Goal: Information Seeking & Learning: Learn about a topic

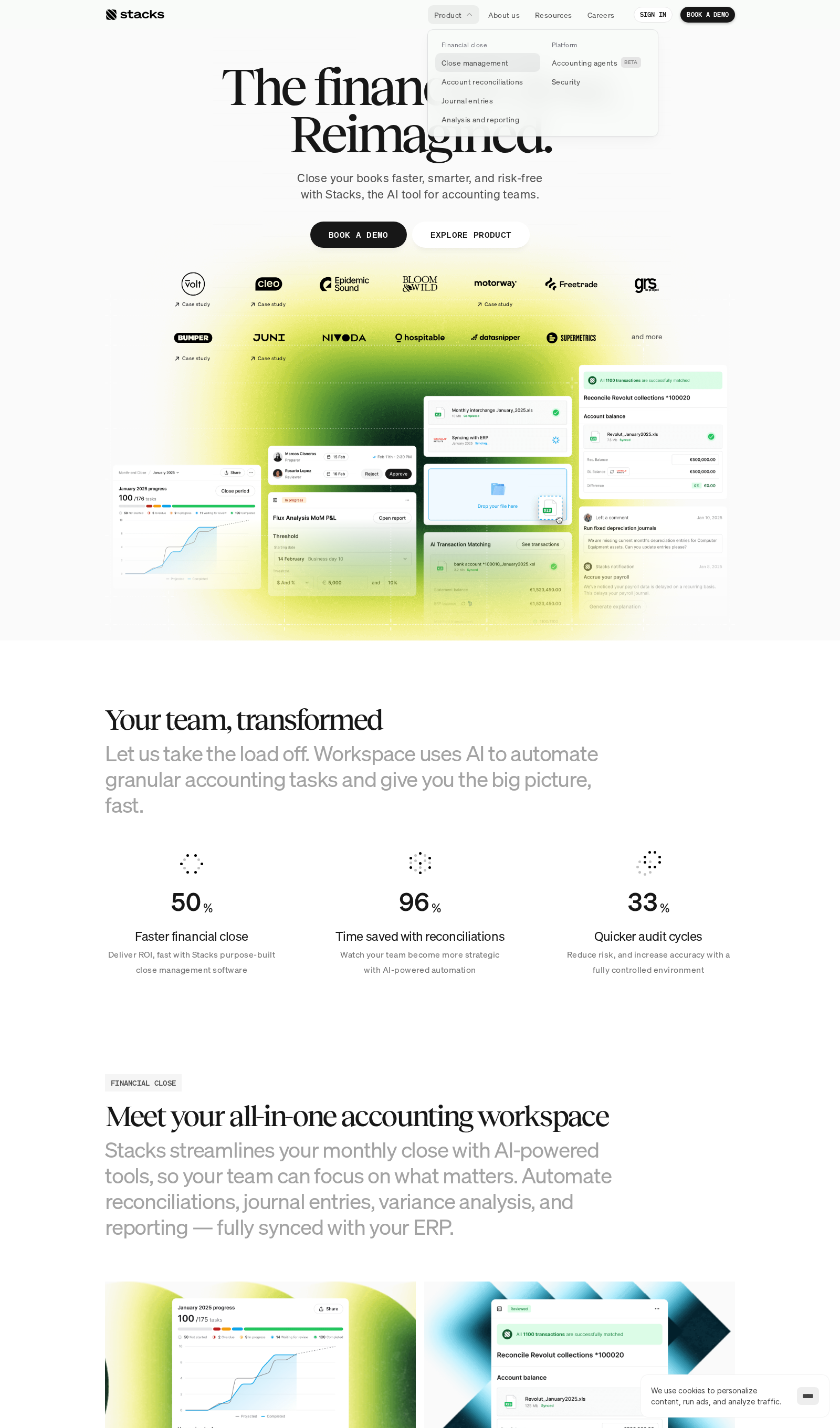
click at [462, 63] on p "Close management" at bounding box center [475, 63] width 67 height 11
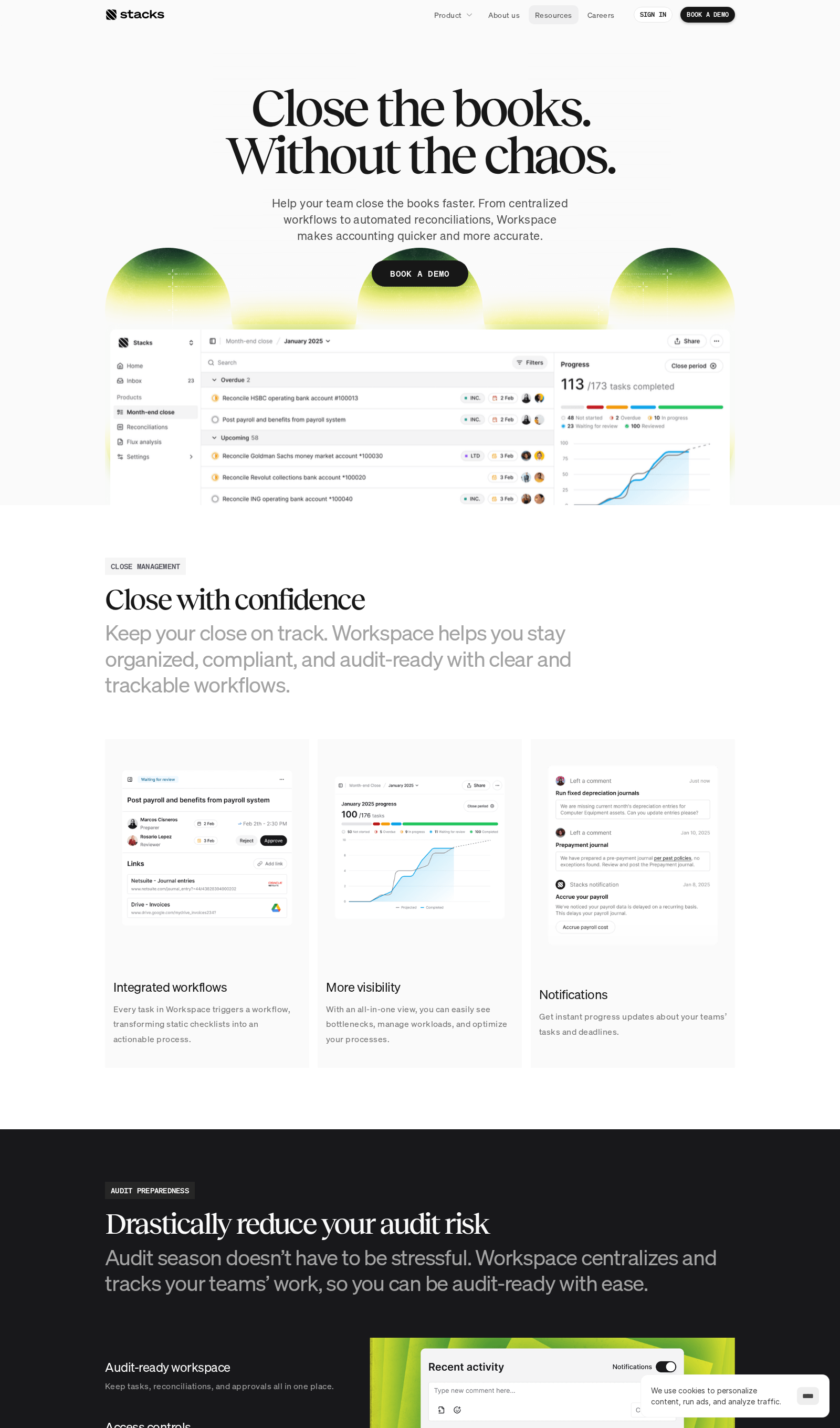
click at [538, 10] on p "Resources" at bounding box center [554, 15] width 37 height 11
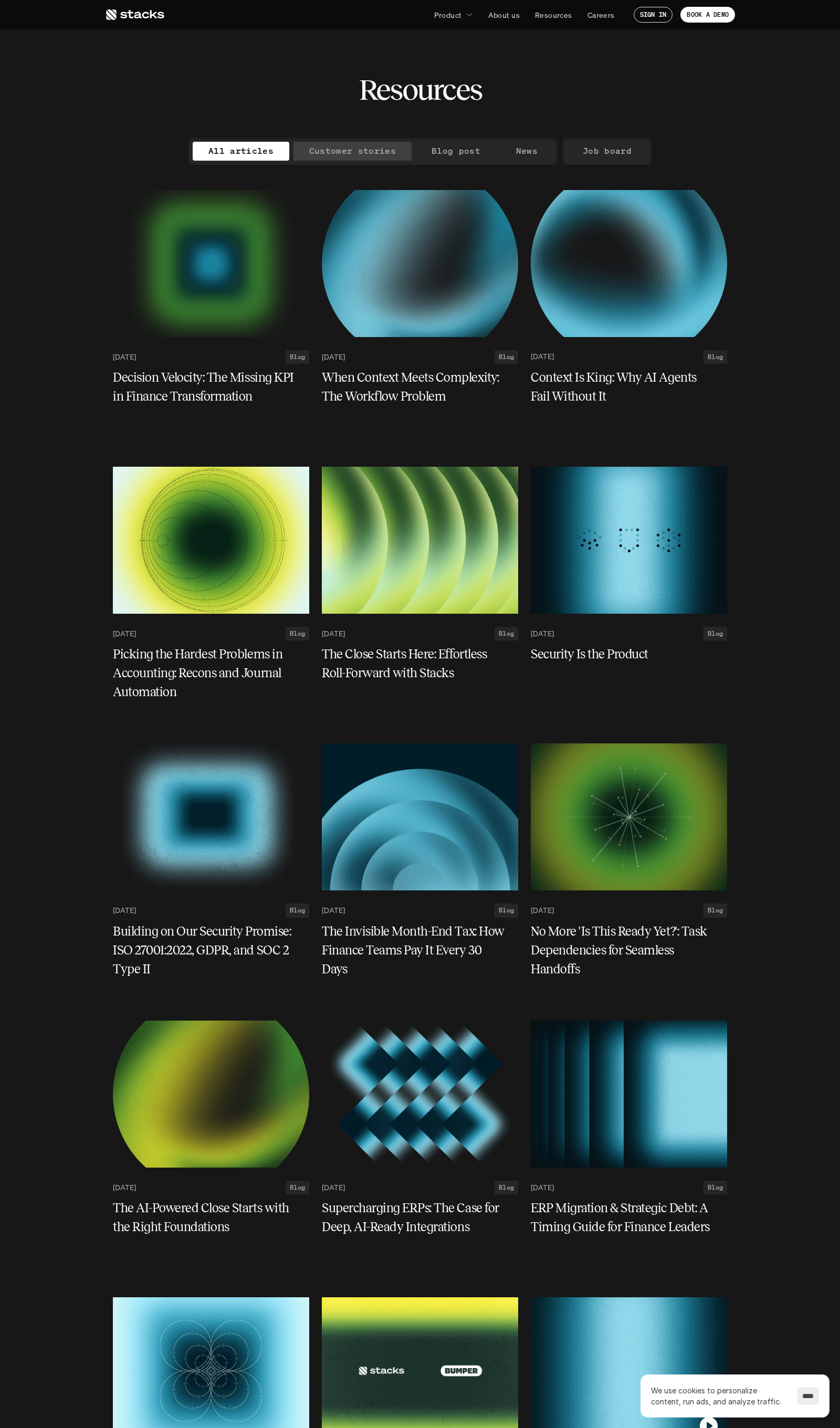
click at [342, 151] on p "Customer stories" at bounding box center [352, 151] width 86 height 15
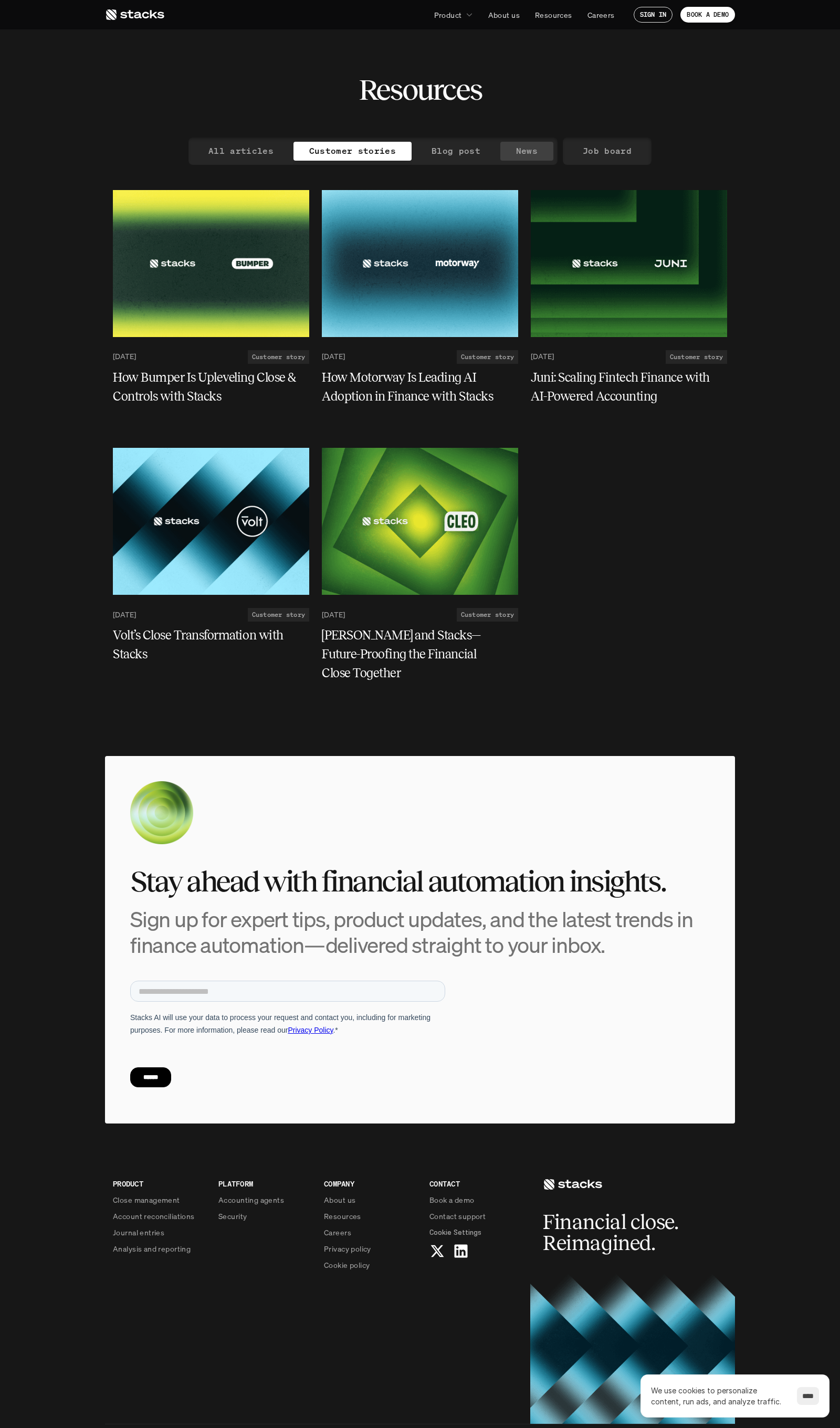
click at [523, 154] on p "News" at bounding box center [526, 151] width 21 height 15
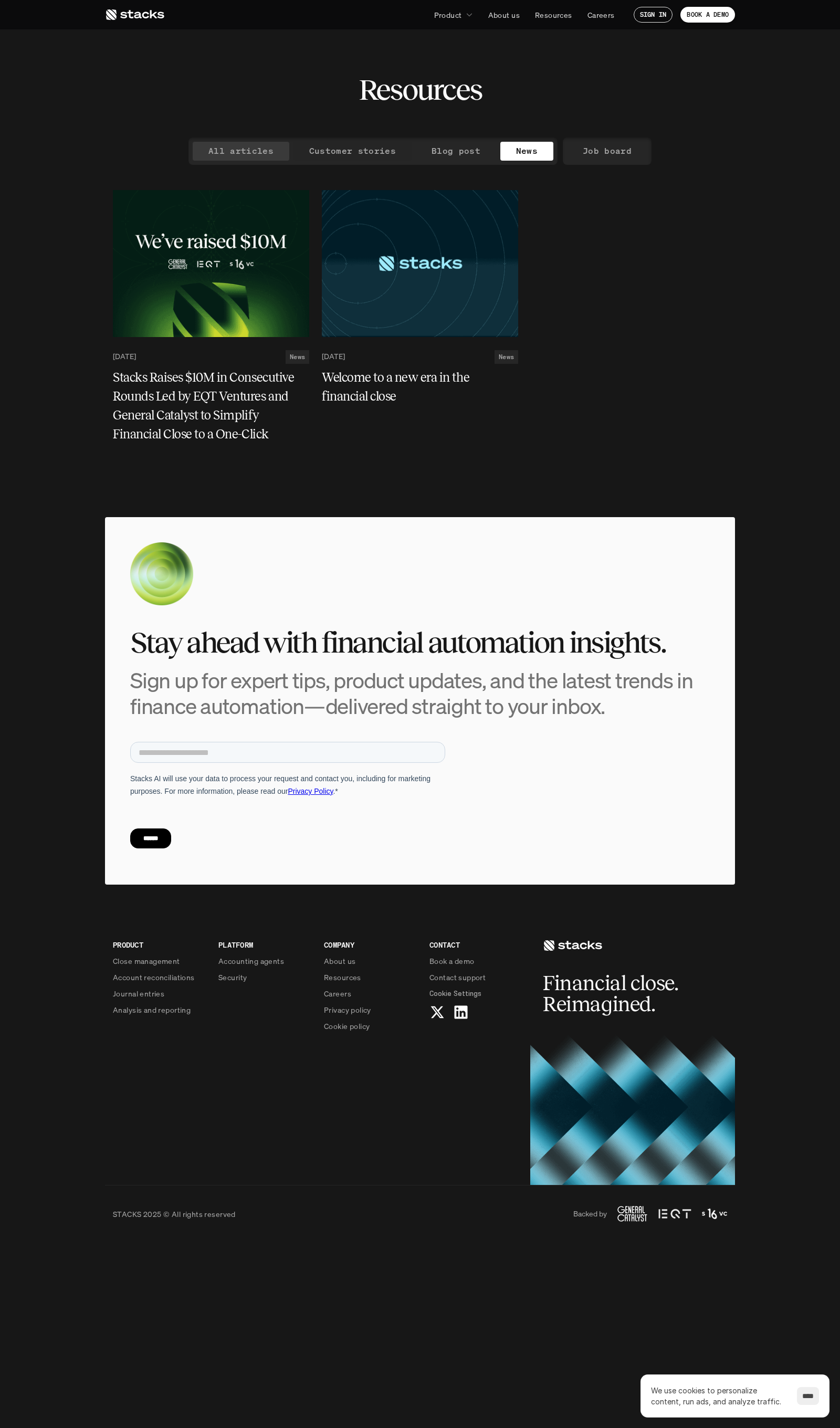
click at [232, 151] on p "All articles" at bounding box center [241, 151] width 65 height 15
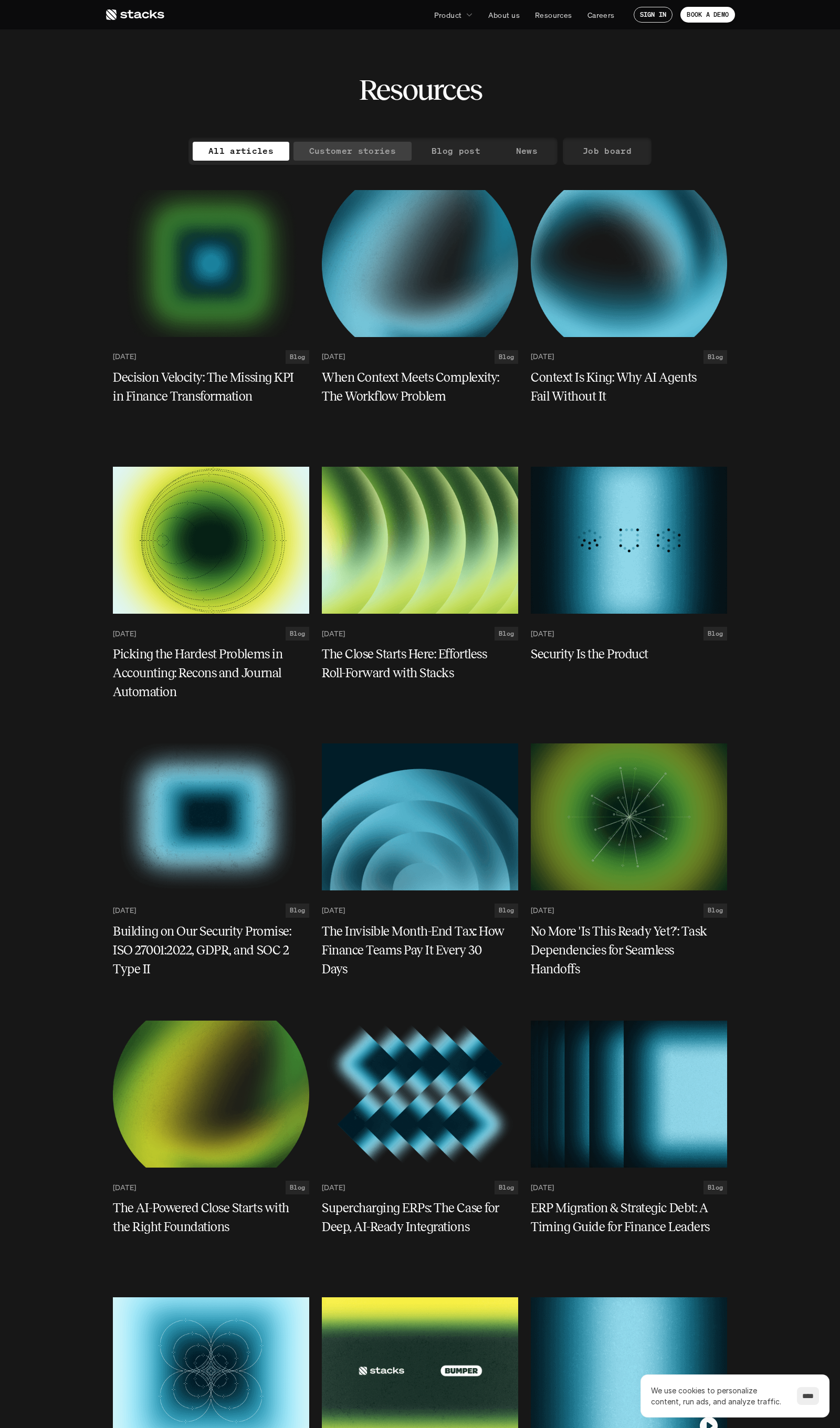
click at [380, 146] on p "Customer stories" at bounding box center [352, 151] width 86 height 15
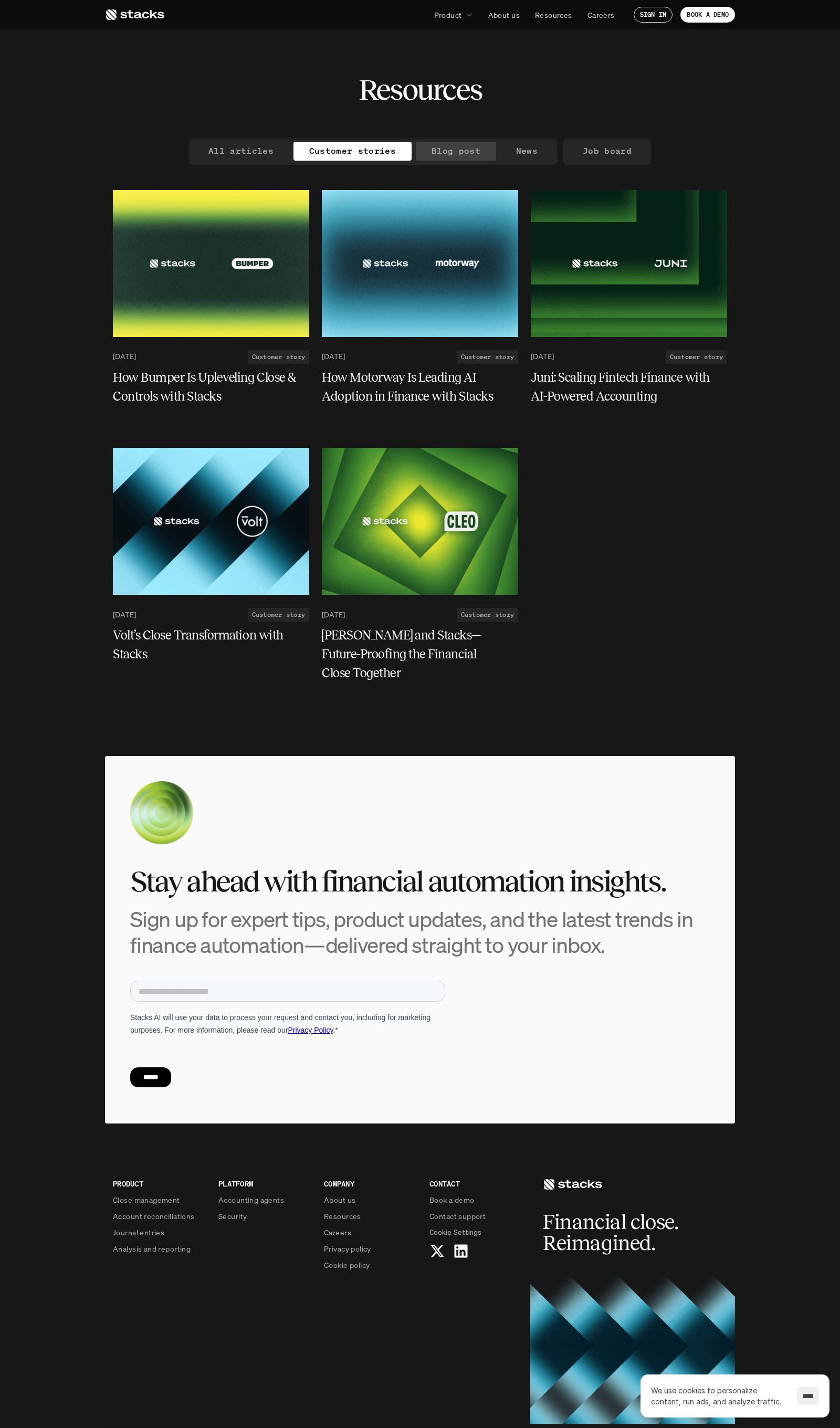
click at [437, 151] on p "Blog post" at bounding box center [456, 151] width 49 height 15
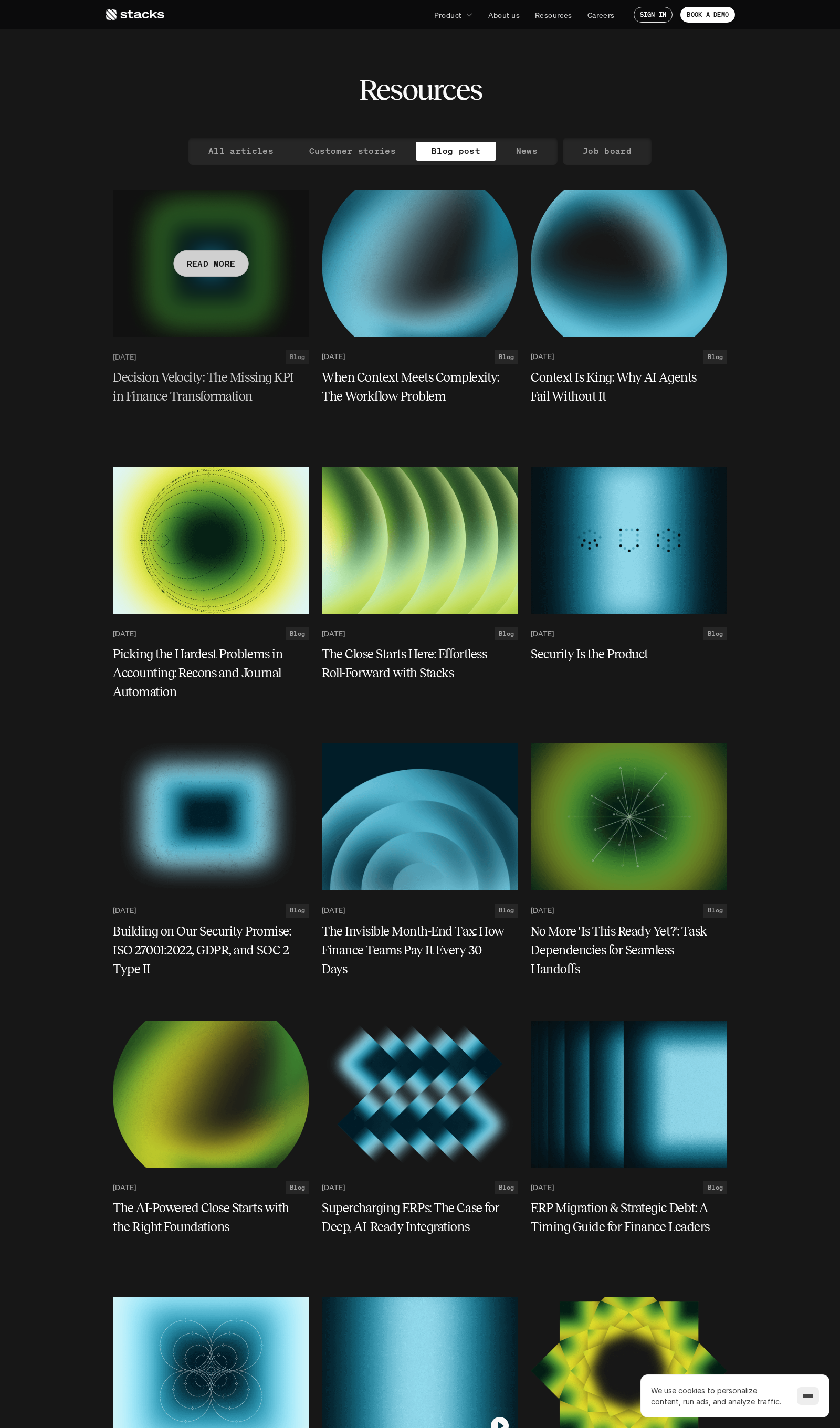
click at [187, 315] on div at bounding box center [211, 263] width 196 height 147
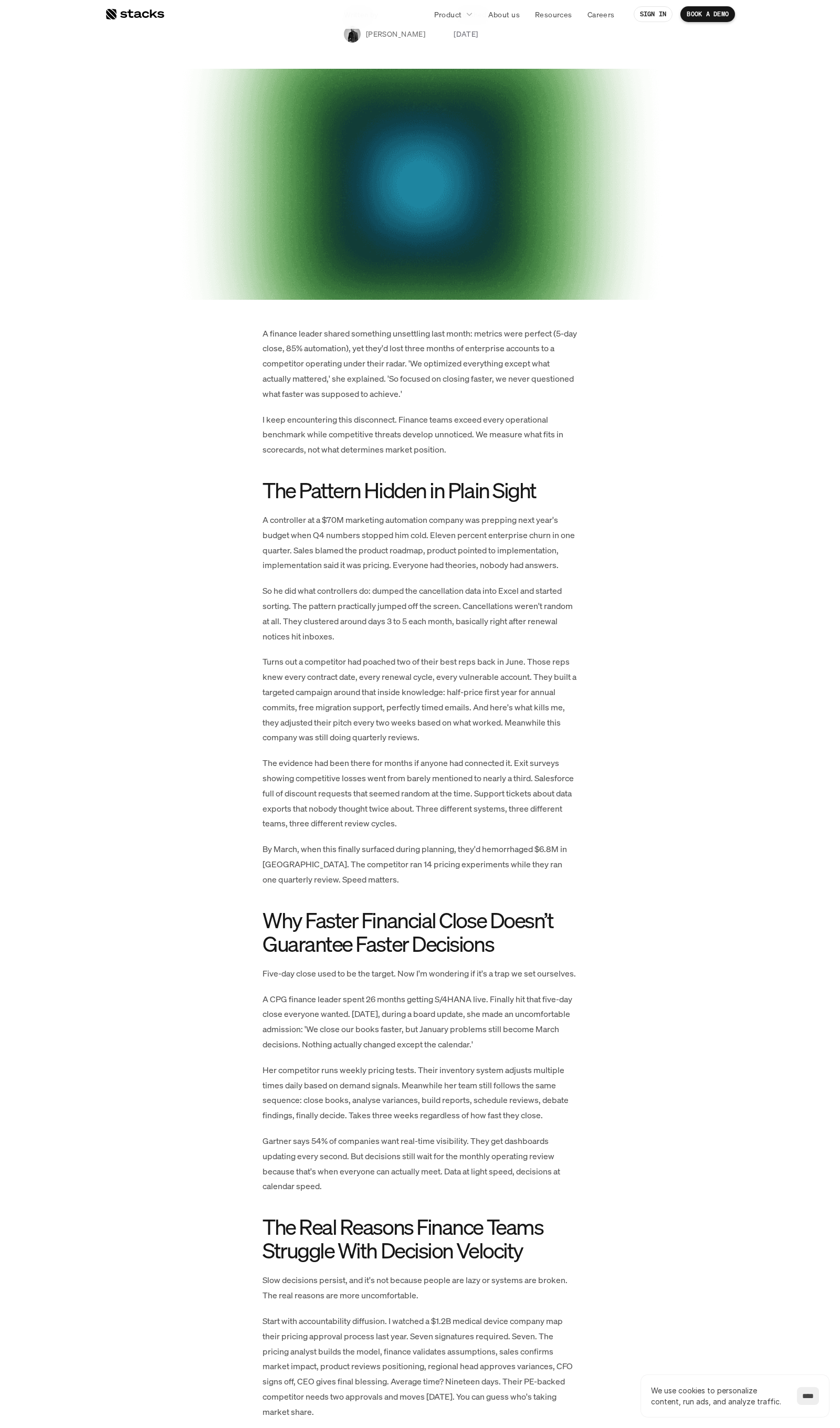
scroll to position [237, 0]
